Goal: Task Accomplishment & Management: Manage account settings

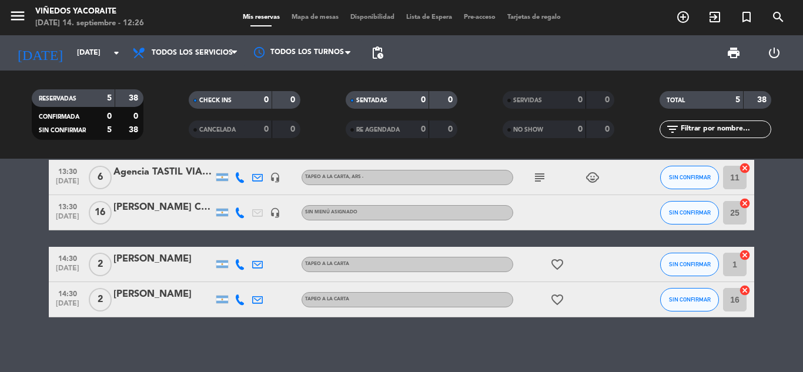
scroll to position [79, 0]
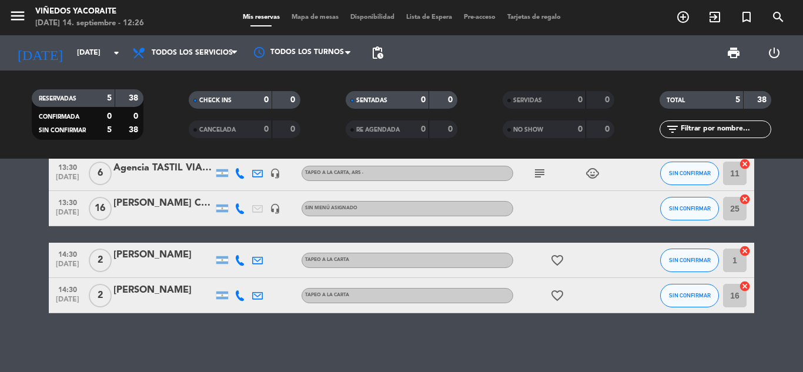
click at [155, 213] on div at bounding box center [163, 216] width 100 height 9
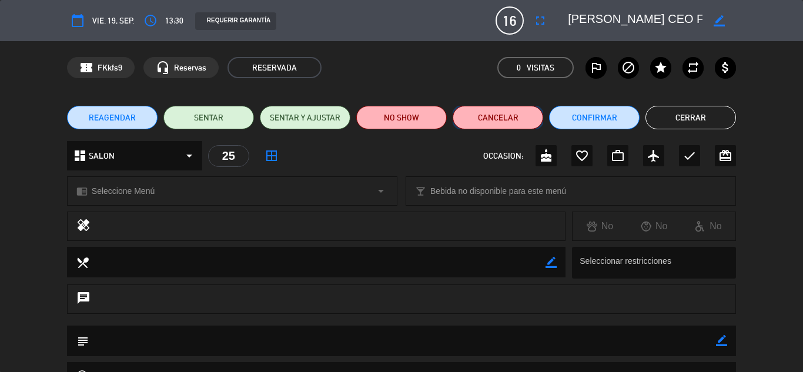
click at [508, 120] on button "Cancelar" at bounding box center [497, 118] width 90 height 24
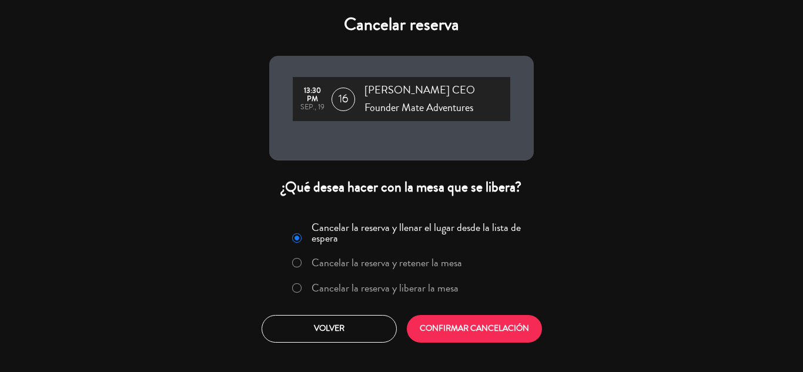
click at [326, 291] on label "Cancelar la reserva y liberar la mesa" at bounding box center [384, 288] width 147 height 11
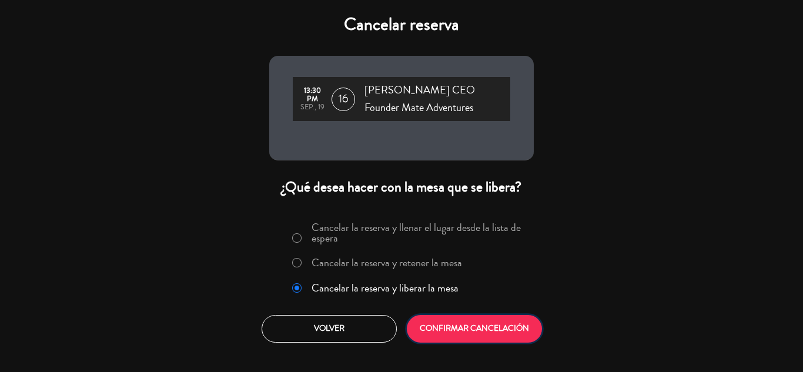
drag, startPoint x: 441, startPoint y: 337, endPoint x: 444, endPoint y: 318, distance: 19.6
click at [442, 337] on button "CONFIRMAR CANCELACIÓN" at bounding box center [474, 329] width 135 height 28
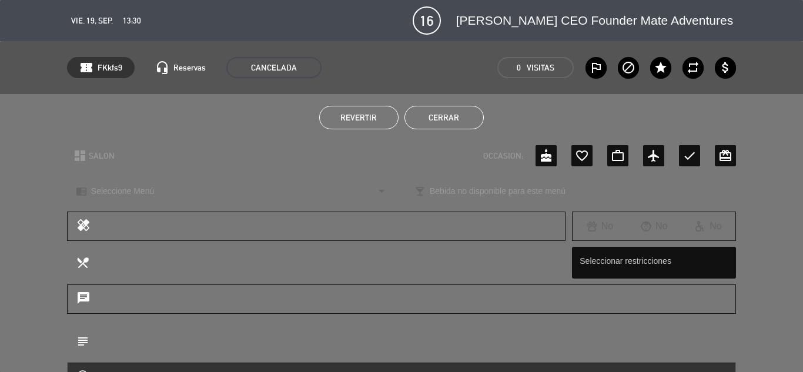
click at [435, 123] on button "Cerrar" at bounding box center [443, 118] width 79 height 24
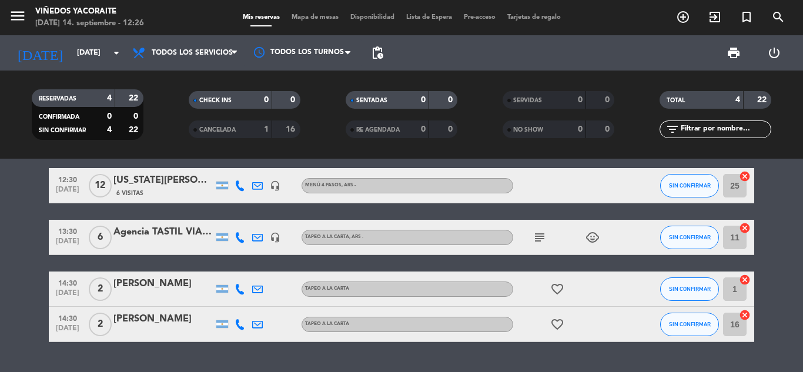
scroll to position [0, 0]
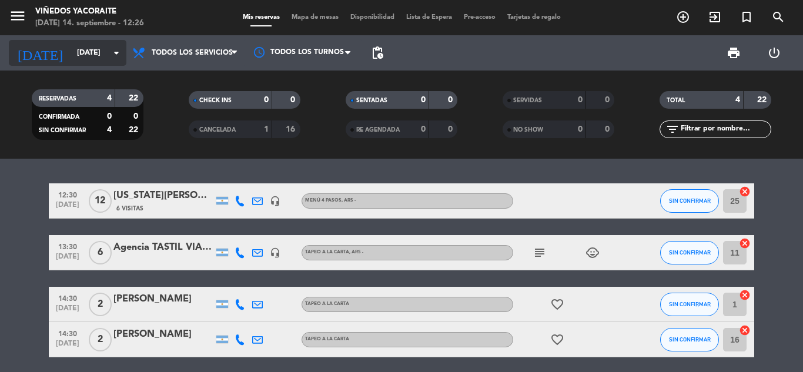
click at [89, 52] on input "[DATE]" at bounding box center [120, 53] width 99 height 20
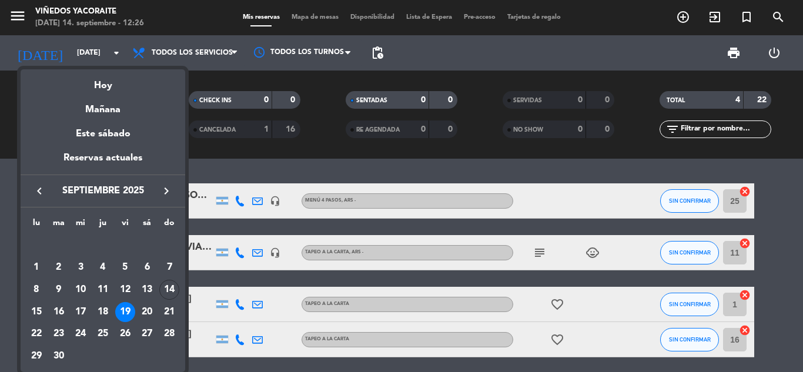
click at [166, 194] on icon "keyboard_arrow_right" at bounding box center [166, 191] width 14 height 14
click at [122, 293] on div "14" at bounding box center [125, 290] width 20 height 20
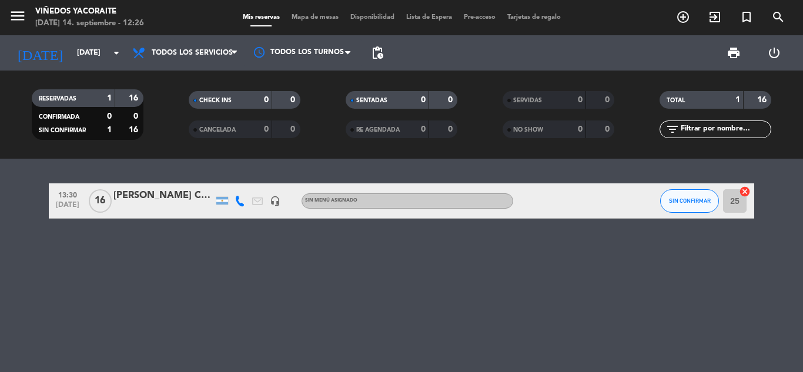
drag, startPoint x: 175, startPoint y: 209, endPoint x: 151, endPoint y: 204, distance: 23.9
click at [151, 204] on div at bounding box center [163, 208] width 100 height 9
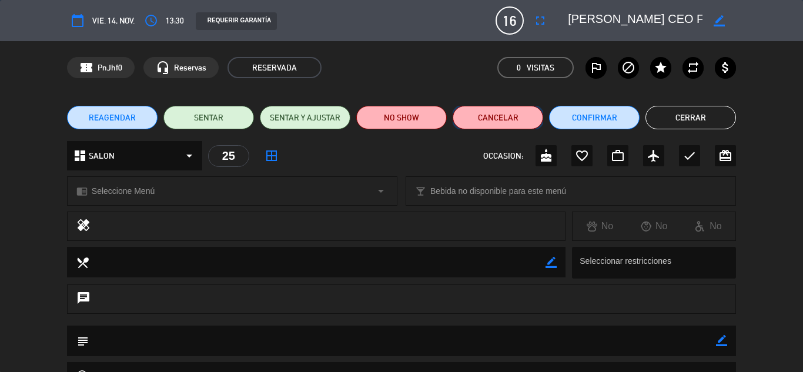
click at [497, 110] on button "Cancelar" at bounding box center [497, 118] width 90 height 24
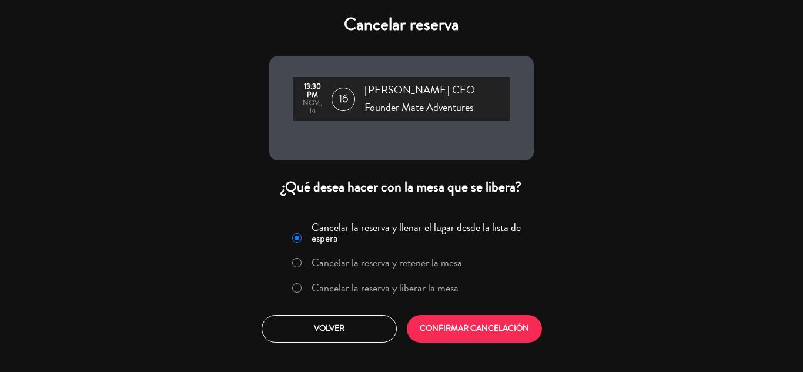
drag, startPoint x: 312, startPoint y: 276, endPoint x: 314, endPoint y: 287, distance: 11.3
click at [313, 286] on div "Cancelar la reserva y llenar el lugar desde la lista de espera Cancelar la rese…" at bounding box center [401, 260] width 249 height 86
click at [314, 287] on label "Cancelar la reserva y liberar la mesa" at bounding box center [384, 288] width 147 height 11
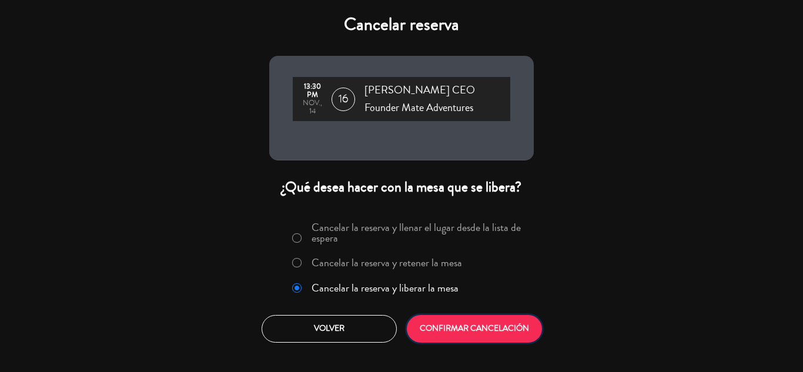
click at [455, 322] on button "CONFIRMAR CANCELACIÓN" at bounding box center [474, 329] width 135 height 28
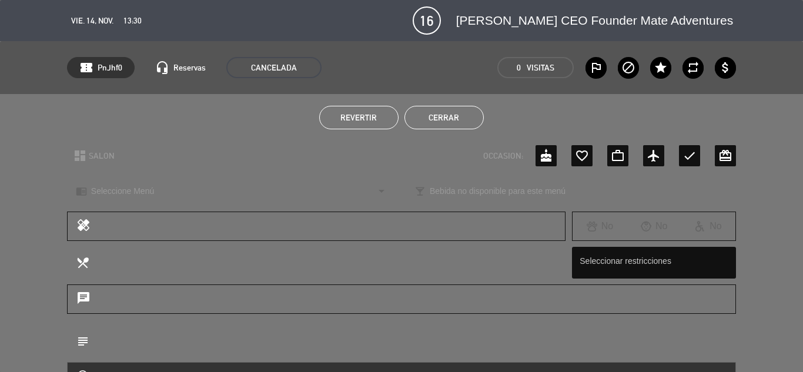
click at [484, 115] on ul "Revertir Cerrar" at bounding box center [401, 118] width 669 height 24
click at [474, 116] on button "Cerrar" at bounding box center [443, 118] width 79 height 24
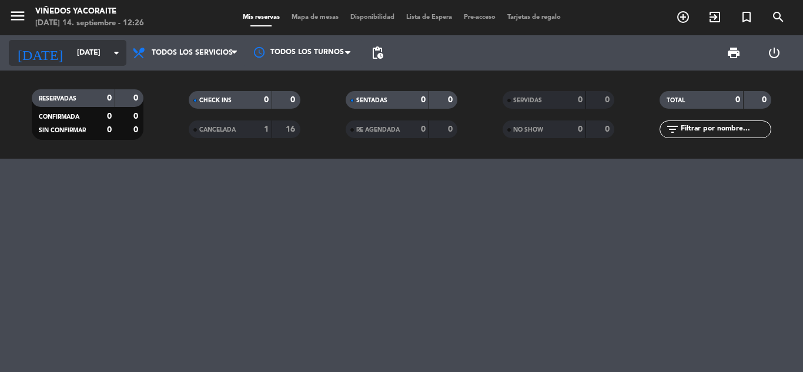
click at [71, 48] on input "[DATE]" at bounding box center [120, 53] width 99 height 20
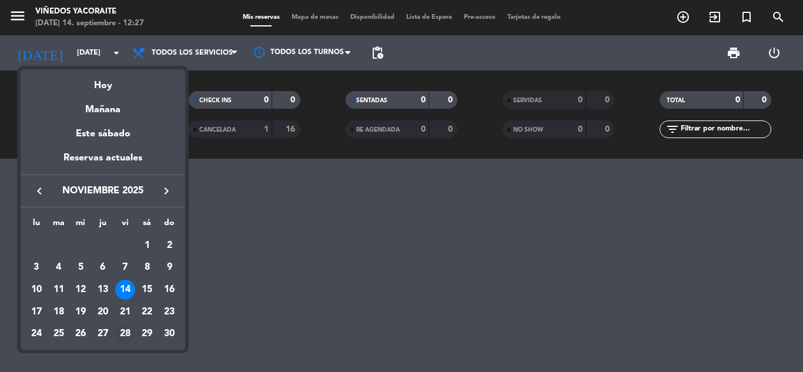
click at [122, 333] on div "28" at bounding box center [125, 334] width 20 height 20
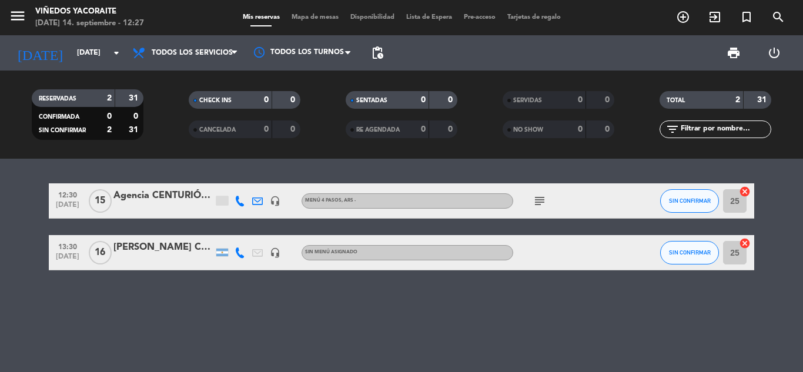
click at [173, 247] on div "[PERSON_NAME] CEO Founder Mate Adventures" at bounding box center [163, 247] width 100 height 15
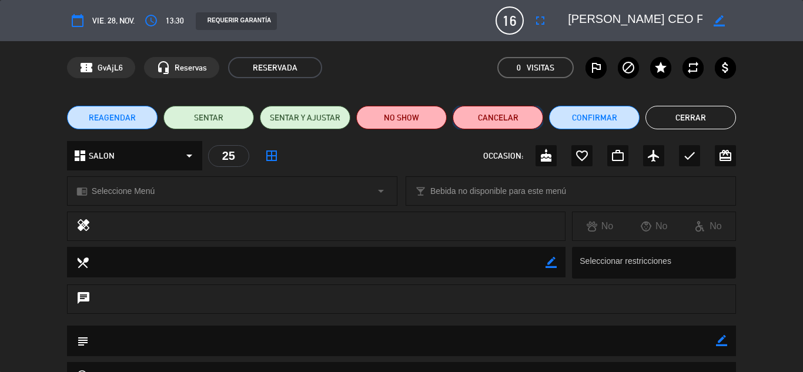
click at [527, 121] on button "Cancelar" at bounding box center [497, 118] width 90 height 24
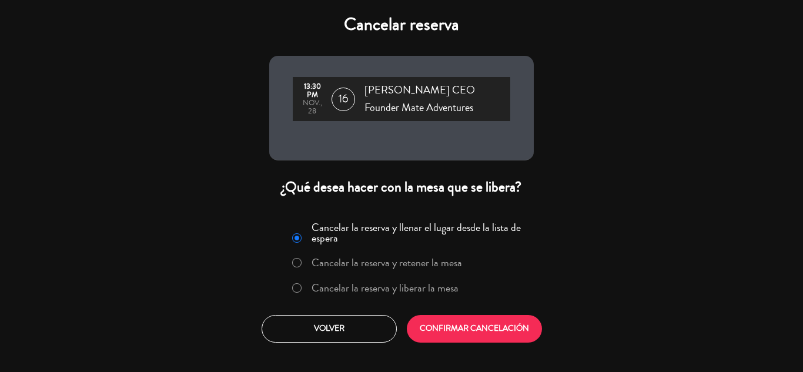
click at [332, 293] on label "Cancelar la reserva y liberar la mesa" at bounding box center [384, 288] width 147 height 11
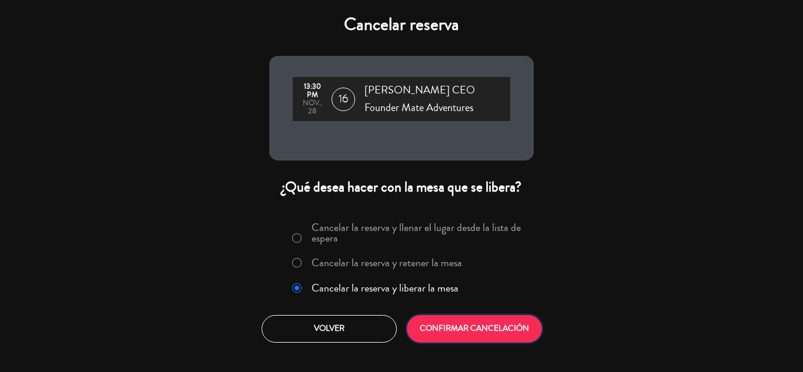
click at [452, 322] on button "CONFIRMAR CANCELACIÓN" at bounding box center [474, 329] width 135 height 28
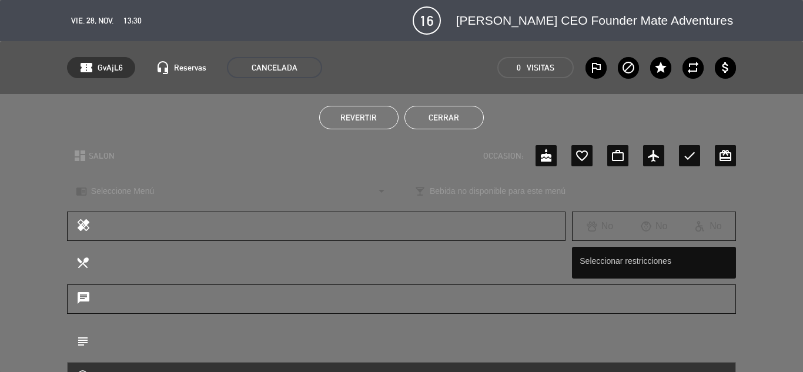
click at [445, 116] on button "Cerrar" at bounding box center [443, 118] width 79 height 24
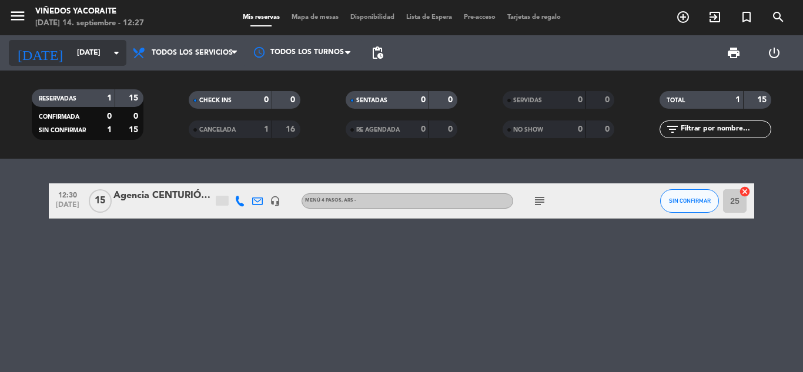
click at [100, 56] on input "[DATE]" at bounding box center [120, 53] width 99 height 20
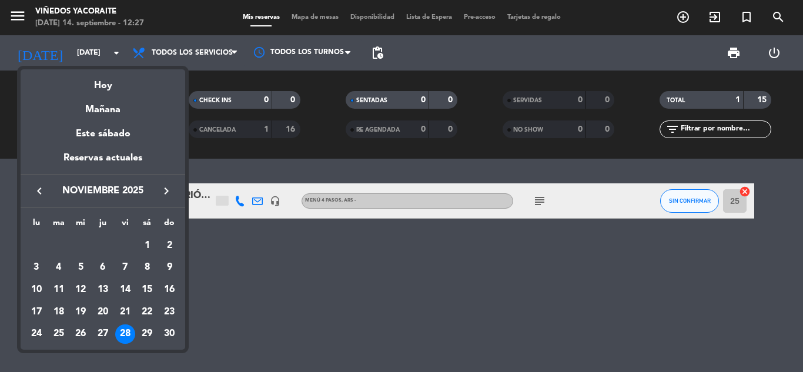
click at [41, 190] on icon "keyboard_arrow_left" at bounding box center [39, 191] width 14 height 14
click at [162, 189] on icon "keyboard_arrow_right" at bounding box center [166, 191] width 14 height 14
click at [126, 311] on div "17" at bounding box center [125, 312] width 20 height 20
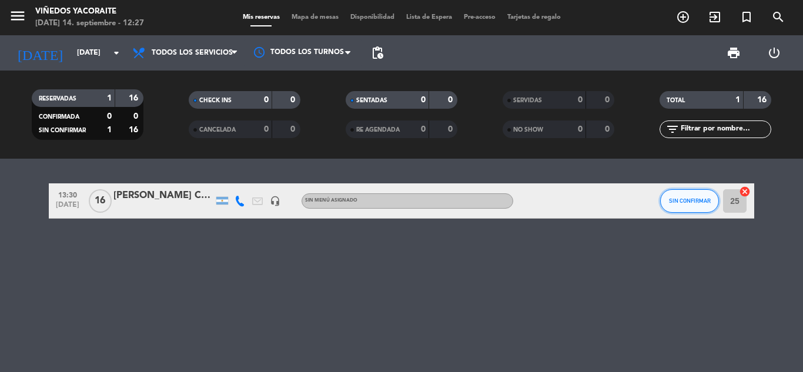
click at [665, 197] on button "SIN CONFIRMAR" at bounding box center [689, 201] width 59 height 24
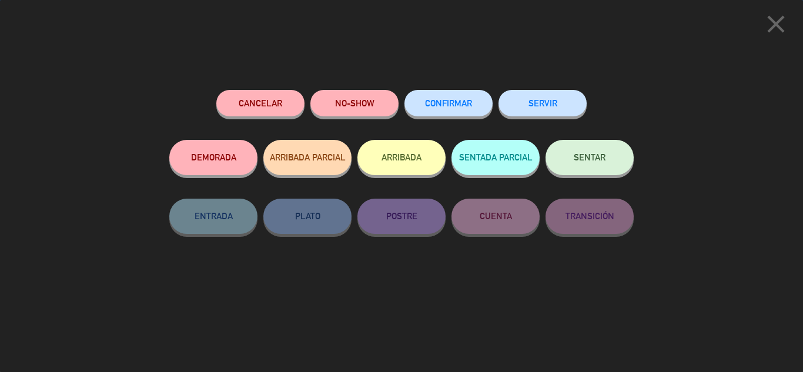
click at [438, 99] on button "CONFIRMAR" at bounding box center [448, 103] width 88 height 26
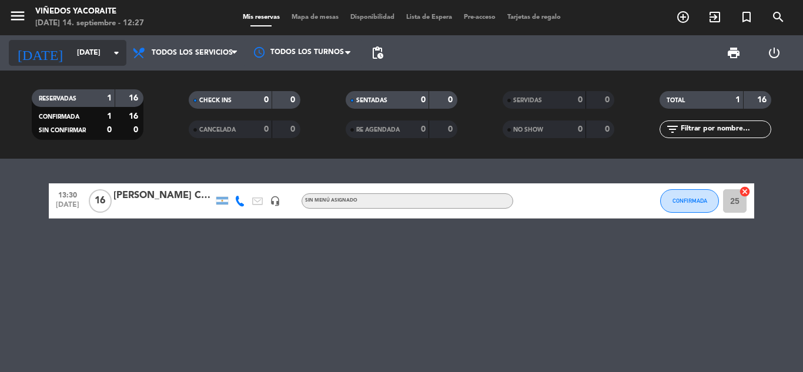
click at [113, 53] on icon "arrow_drop_down" at bounding box center [116, 53] width 14 height 14
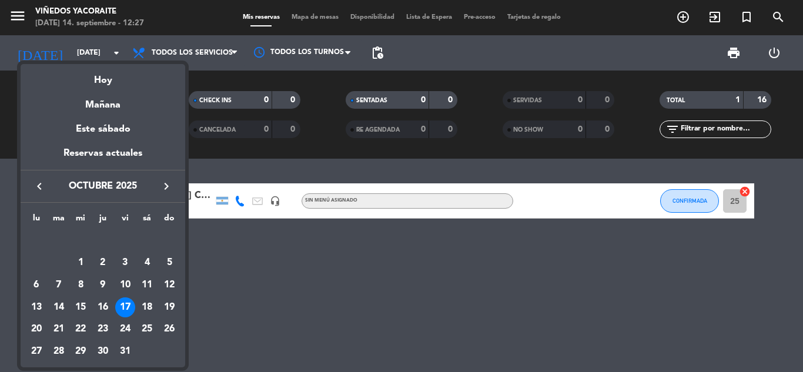
click at [41, 185] on icon "keyboard_arrow_left" at bounding box center [39, 186] width 14 height 14
click at [59, 305] on div "16" at bounding box center [59, 307] width 20 height 20
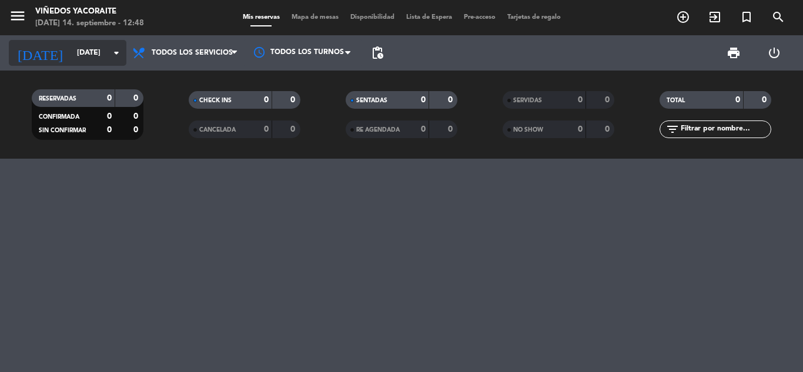
click at [101, 60] on input "[DATE]" at bounding box center [120, 53] width 99 height 20
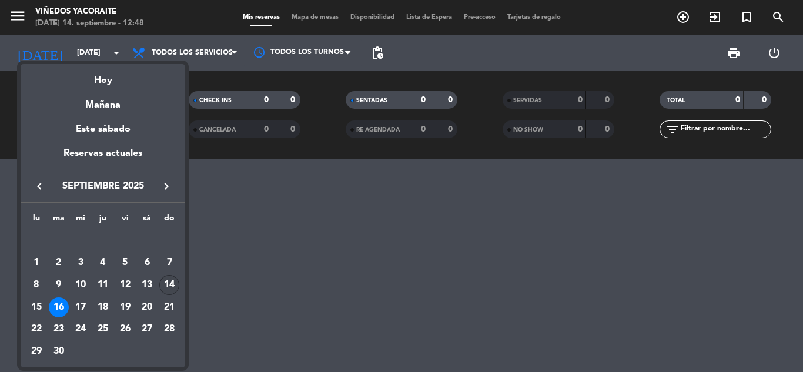
click at [174, 287] on div "14" at bounding box center [169, 285] width 20 height 20
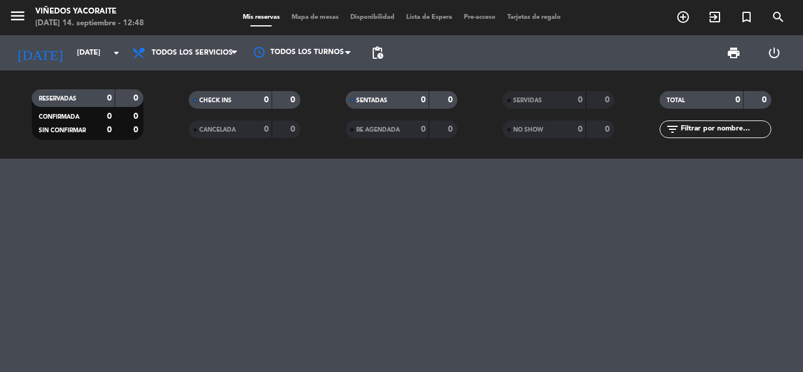
type input "[DATE]"
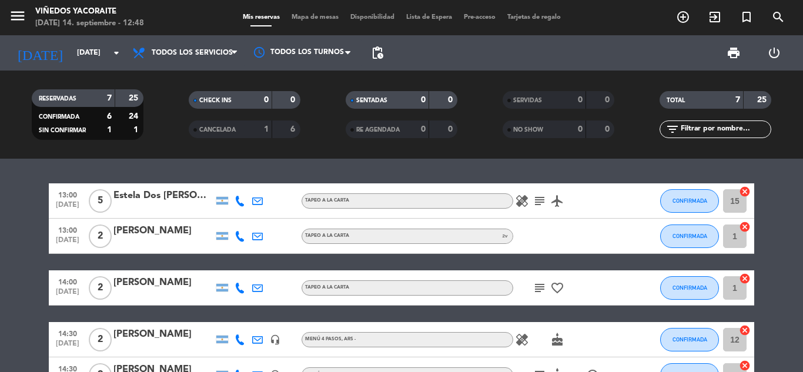
click at [540, 199] on icon "subject" at bounding box center [539, 201] width 14 height 14
click at [540, 198] on icon "subject" at bounding box center [539, 201] width 14 height 14
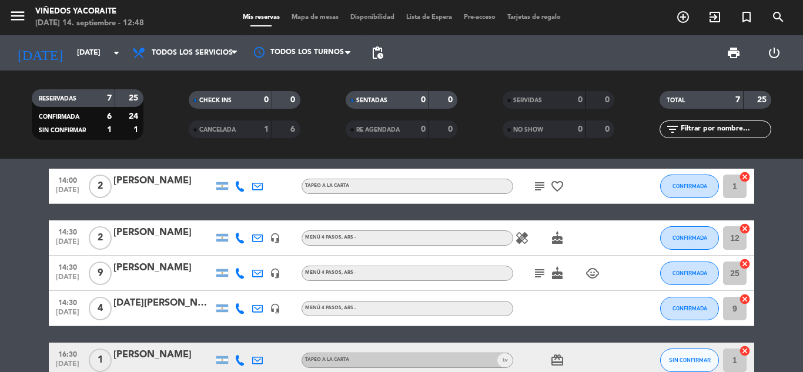
scroll to position [118, 0]
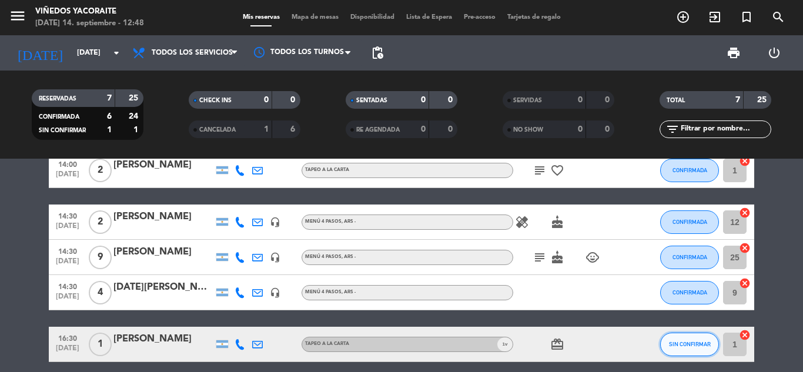
click at [693, 345] on span "SIN CONFIRMAR" at bounding box center [690, 344] width 42 height 6
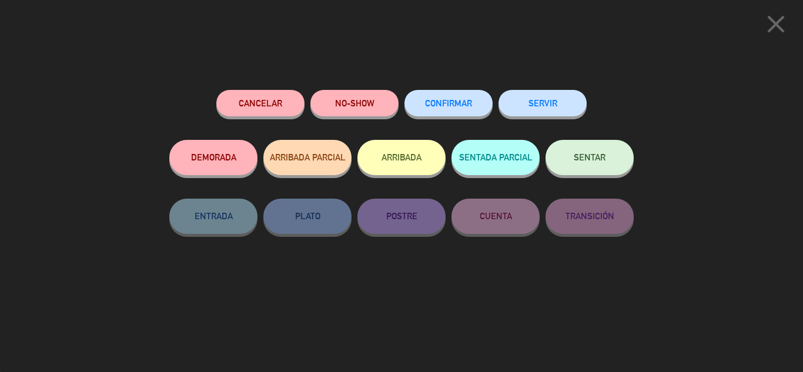
click at [449, 98] on button "CONFIRMAR" at bounding box center [448, 103] width 88 height 26
